Goal: Information Seeking & Learning: Learn about a topic

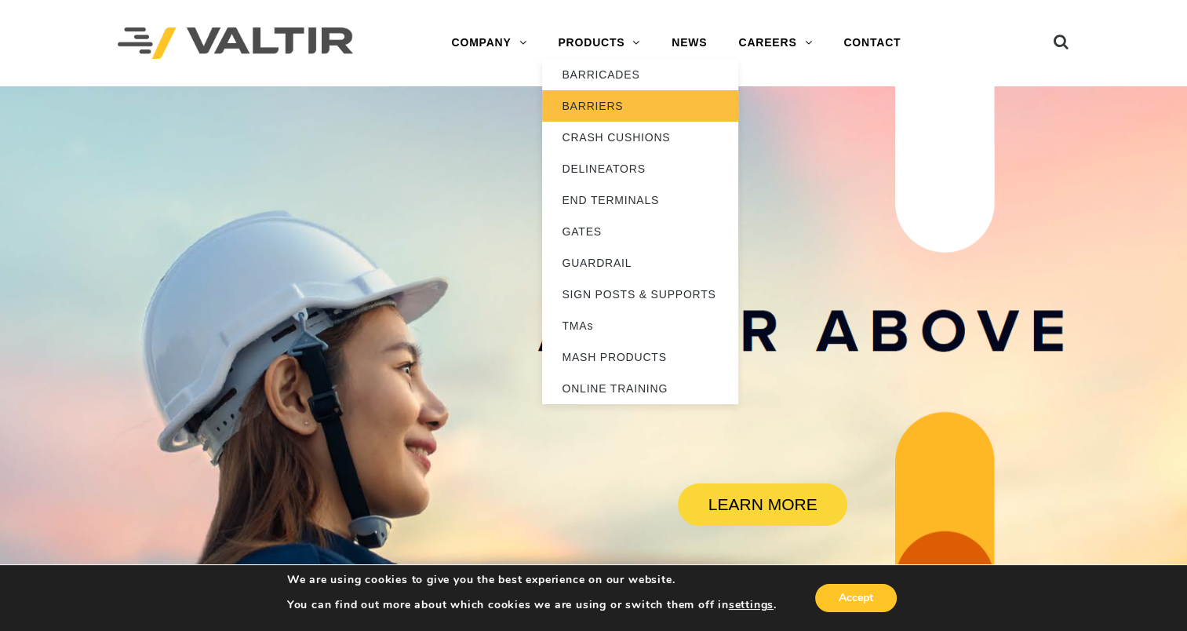
click at [606, 103] on link "BARRIERS" at bounding box center [640, 105] width 196 height 31
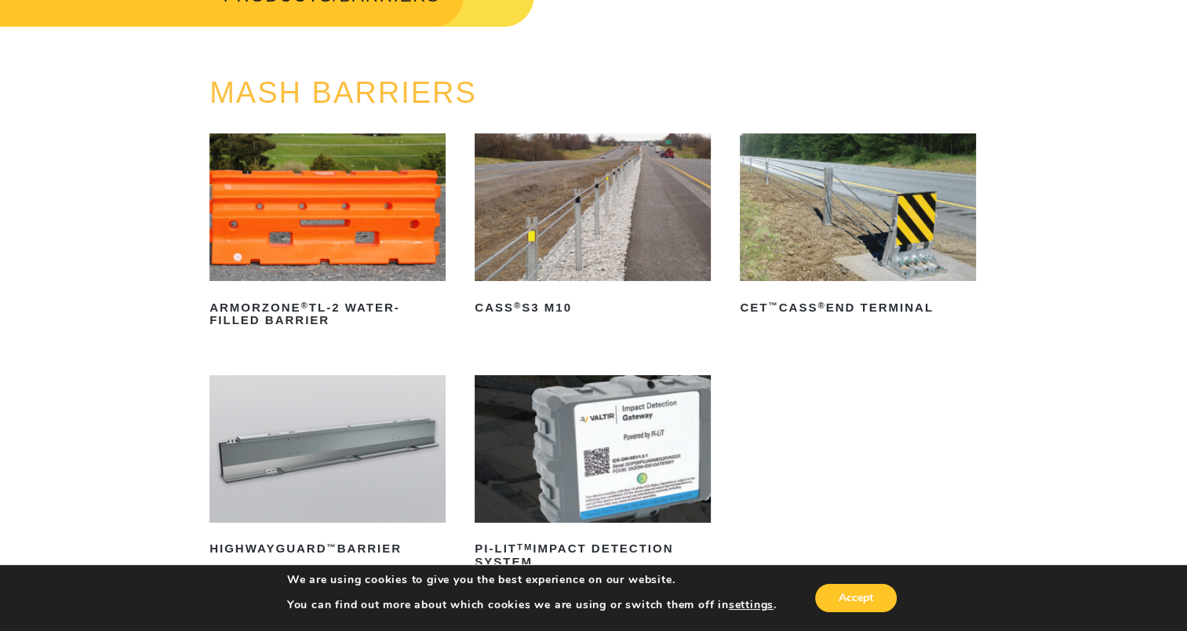
scroll to position [78, 0]
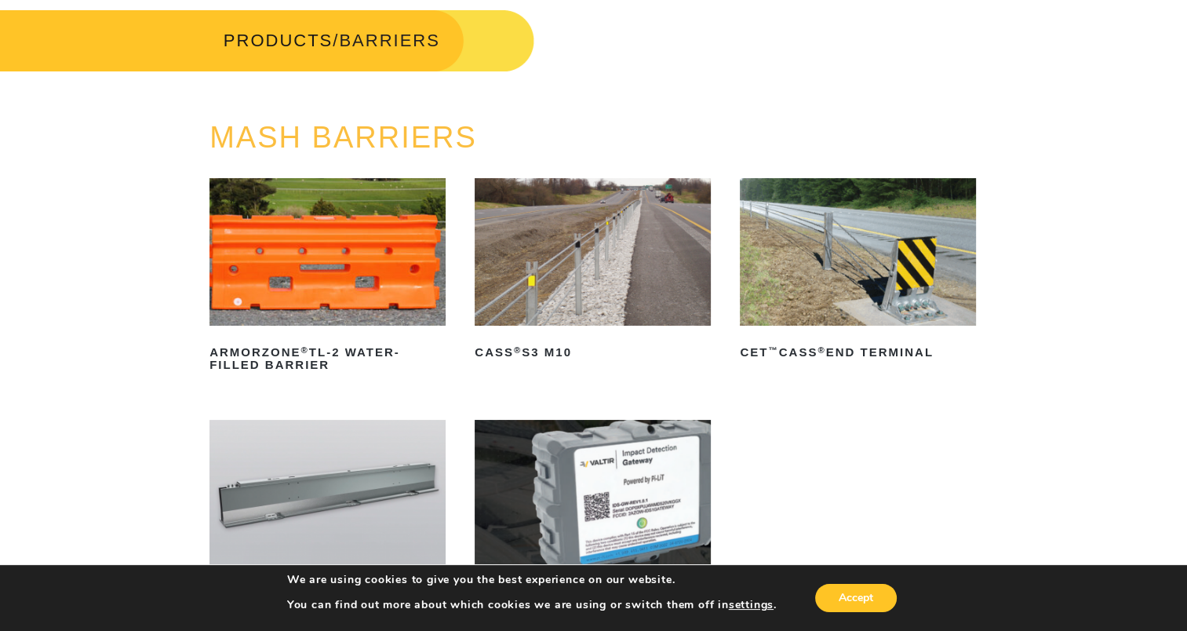
click at [345, 274] on img at bounding box center [327, 251] width 236 height 147
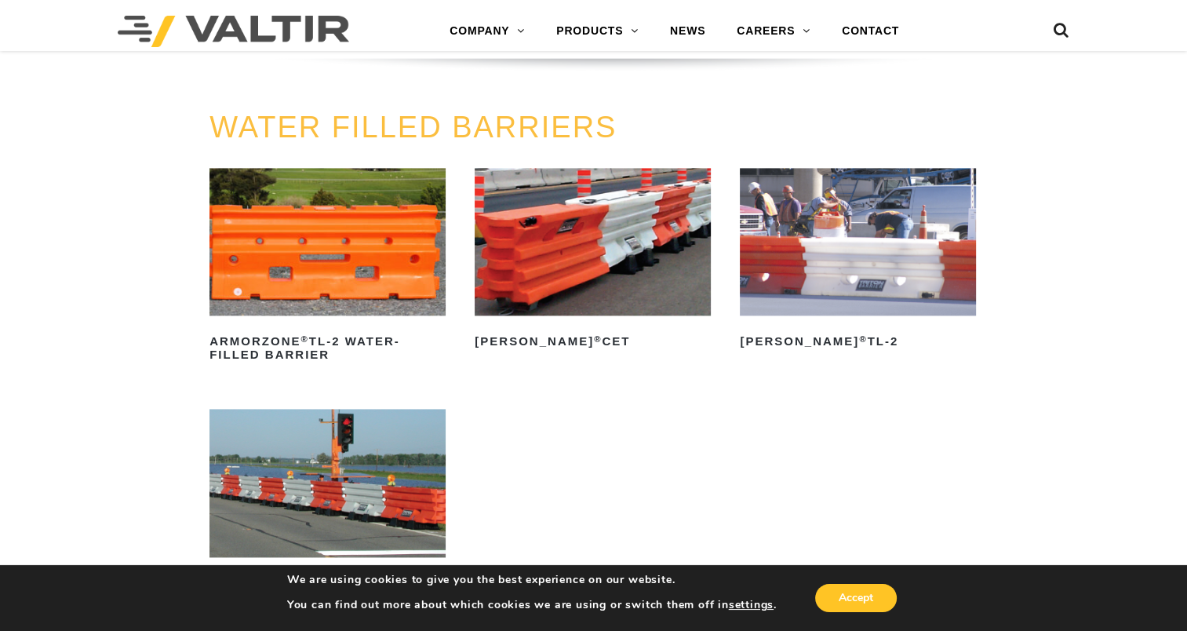
scroll to position [2118, 0]
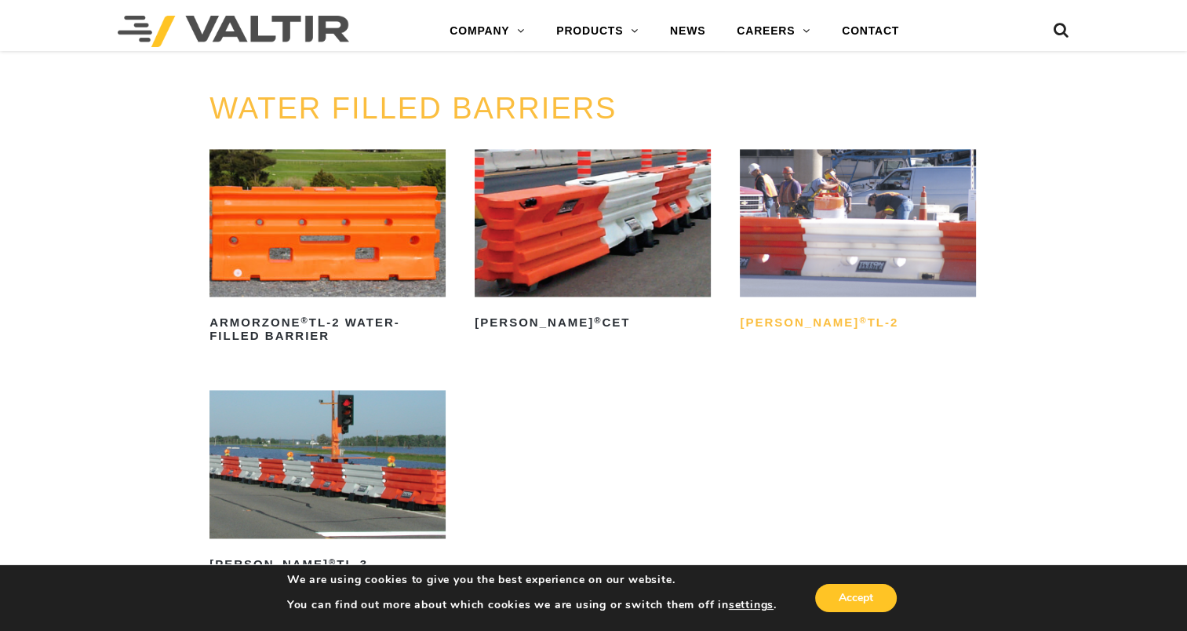
click at [841, 315] on h2 "Triton Barrier ® TL-2" at bounding box center [858, 323] width 236 height 25
